Goal: Task Accomplishment & Management: Use online tool/utility

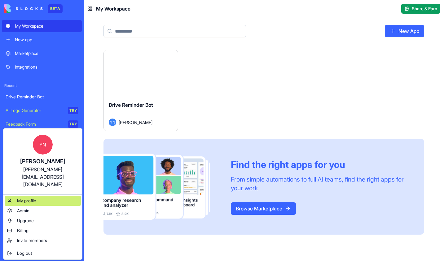
click at [31, 197] on span "My profile" at bounding box center [26, 200] width 19 height 6
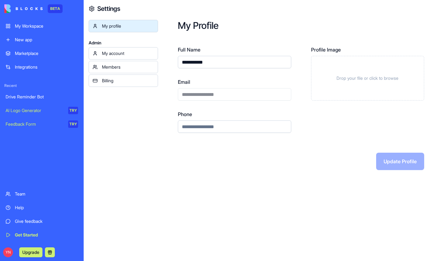
click at [115, 53] on div "My account" at bounding box center [128, 53] width 52 height 6
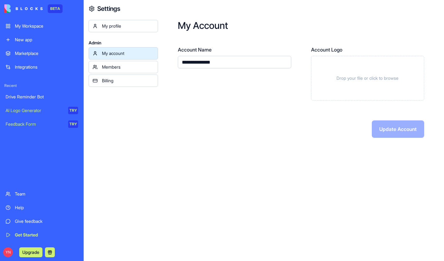
click at [110, 68] on div "Members" at bounding box center [128, 67] width 52 height 6
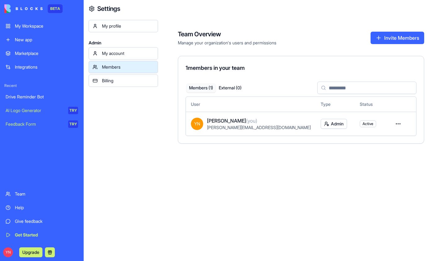
click at [115, 152] on div "My profile Admin My account Members Billing" at bounding box center [123, 150] width 69 height 261
click at [30, 26] on div "My Workspace" at bounding box center [46, 26] width 63 height 6
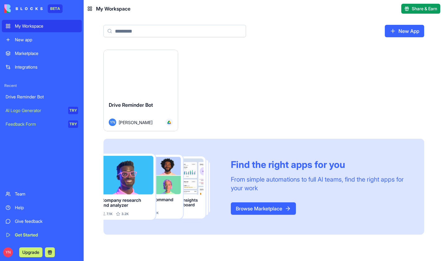
click at [164, 105] on div "Drive Reminder Bot" at bounding box center [141, 109] width 64 height 17
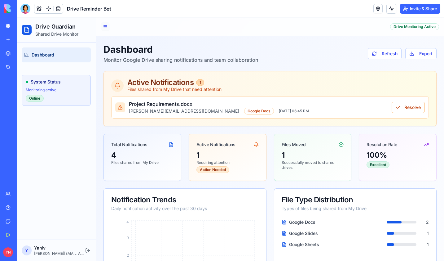
click at [105, 27] on button at bounding box center [105, 26] width 9 height 9
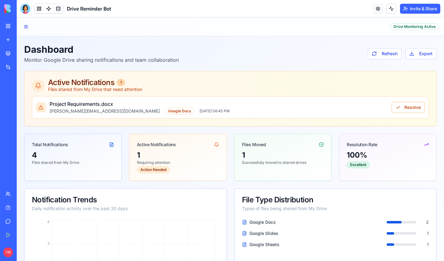
click at [29, 28] on button at bounding box center [26, 26] width 9 height 9
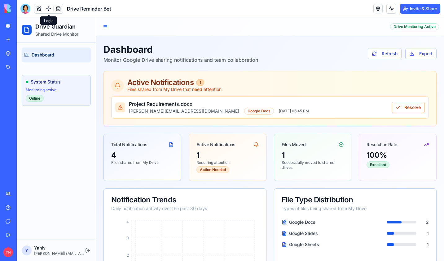
click at [49, 8] on link at bounding box center [48, 8] width 9 height 9
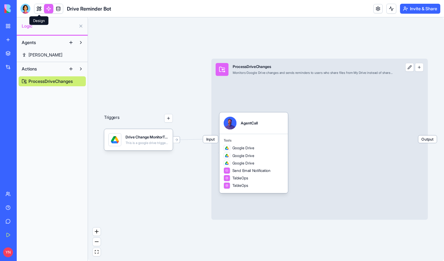
click at [40, 9] on link at bounding box center [38, 8] width 9 height 9
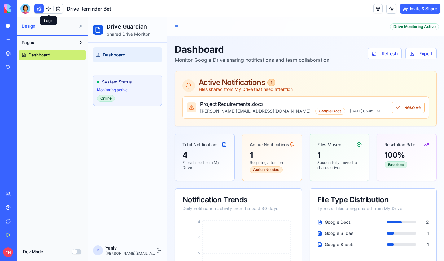
click at [48, 6] on link at bounding box center [48, 8] width 9 height 9
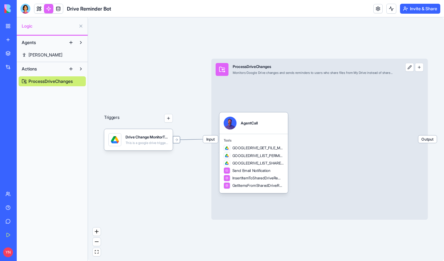
click at [177, 142] on div at bounding box center [176, 139] width 7 height 7
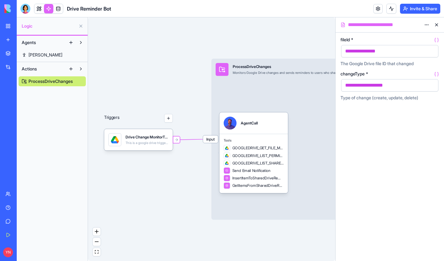
click at [211, 141] on span "Input" at bounding box center [210, 138] width 15 height 7
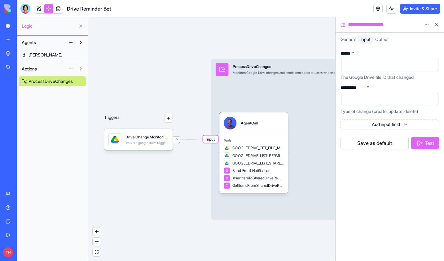
click at [438, 25] on button at bounding box center [437, 25] width 10 height 10
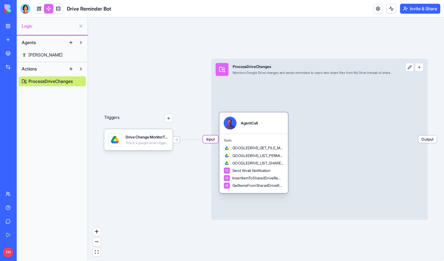
click at [266, 154] on span "GOOGLEDRIVE_LIST_PERMISSIONS" at bounding box center [257, 155] width 51 height 5
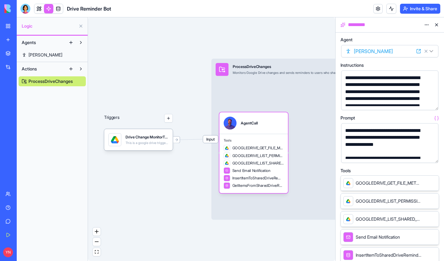
click at [192, 94] on div "Triggers Drive Change MonitorTrigger This is a google drive trigger set Input P…" at bounding box center [211, 138] width 247 height 243
click at [60, 8] on link at bounding box center [58, 8] width 9 height 9
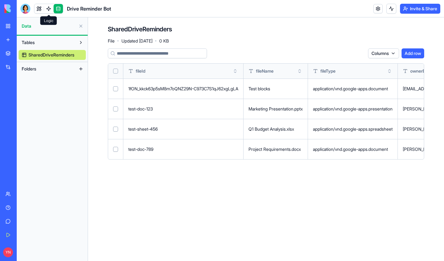
click at [48, 6] on link at bounding box center [48, 8] width 9 height 9
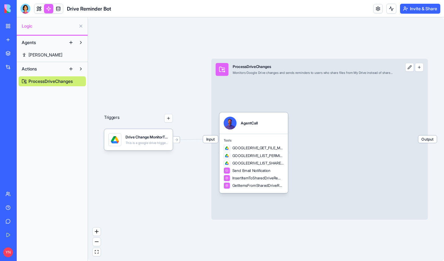
click at [410, 70] on button at bounding box center [409, 67] width 9 height 9
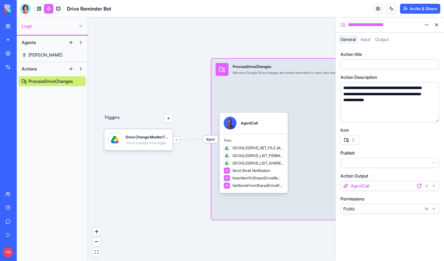
click at [158, 80] on div "Triggers Drive Change MonitorTrigger This is a google drive trigger set Input P…" at bounding box center [211, 138] width 247 height 243
click at [438, 25] on button at bounding box center [437, 25] width 10 height 10
